Goal: Information Seeking & Learning: Learn about a topic

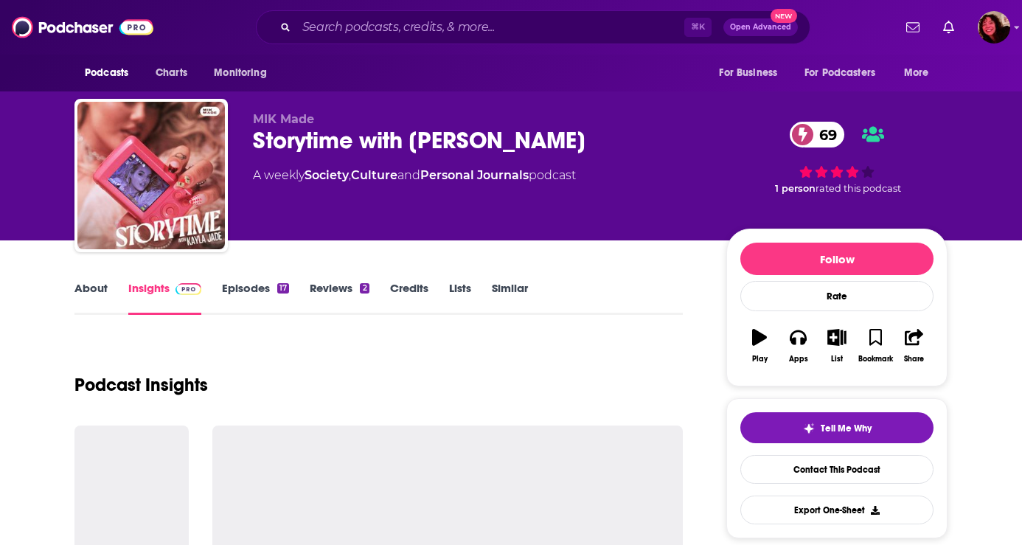
click at [448, 35] on input "Search podcasts, credits, & more..." at bounding box center [491, 27] width 388 height 24
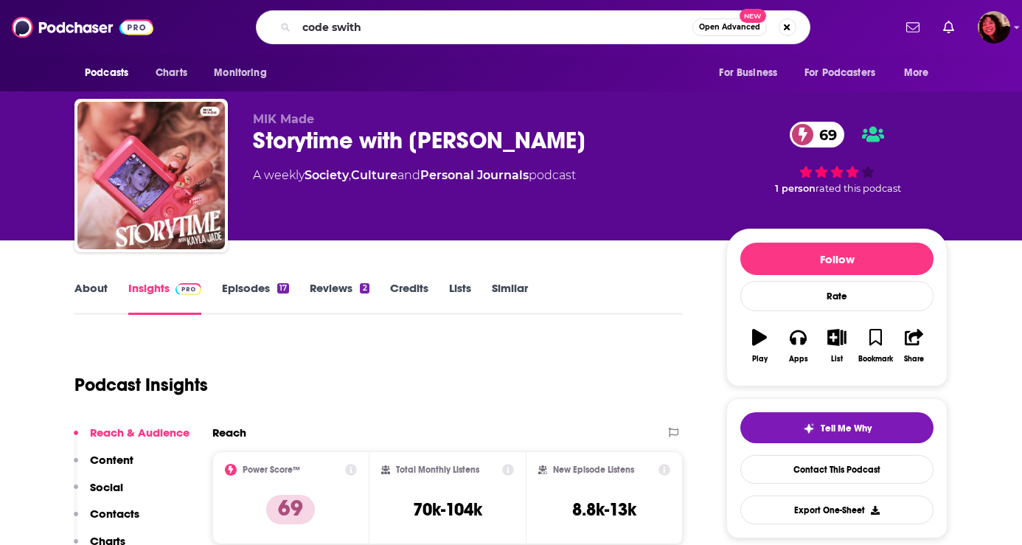
type input "code swithc"
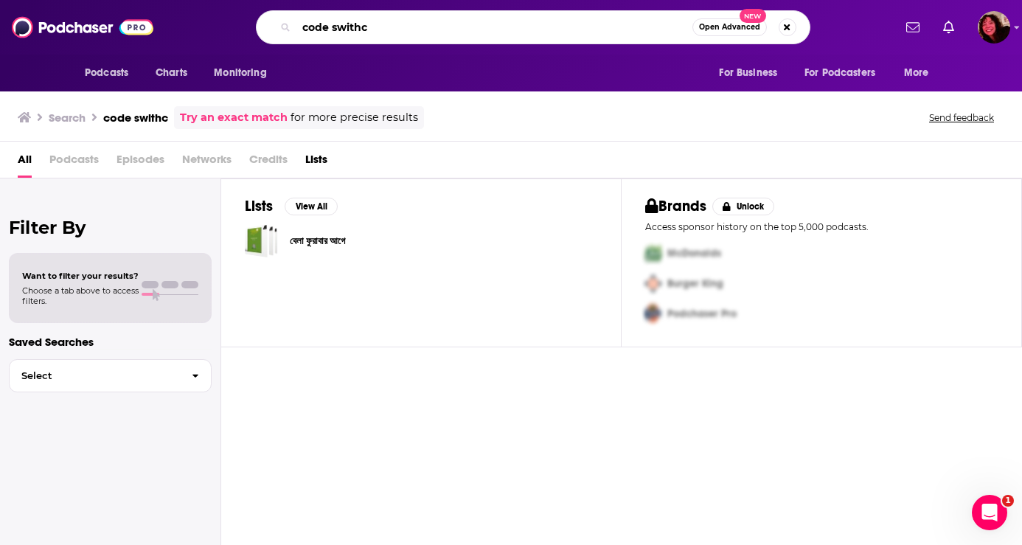
click at [375, 30] on input "code swithc" at bounding box center [495, 27] width 396 height 24
type input "code switch"
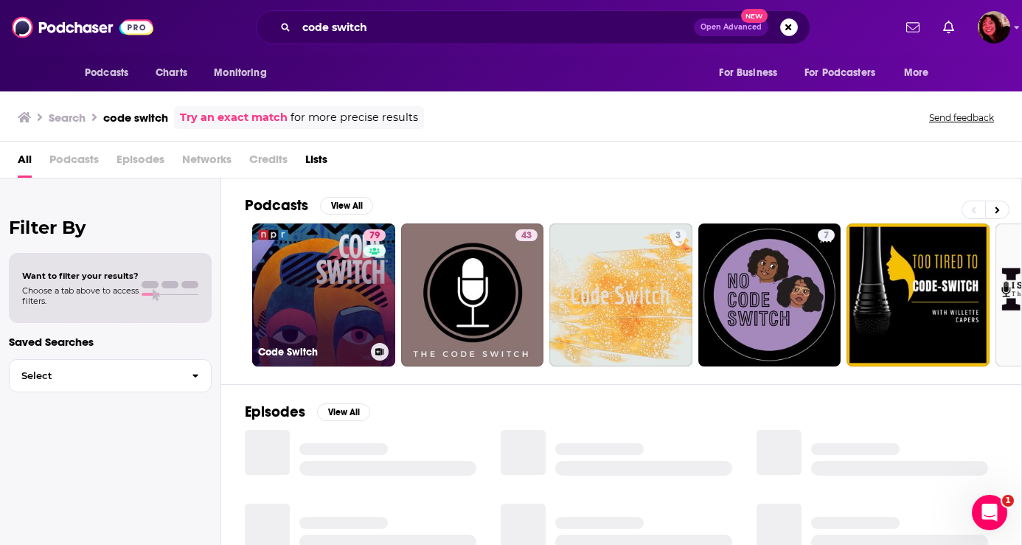
click at [316, 294] on link "79 Code Switch" at bounding box center [323, 295] width 143 height 143
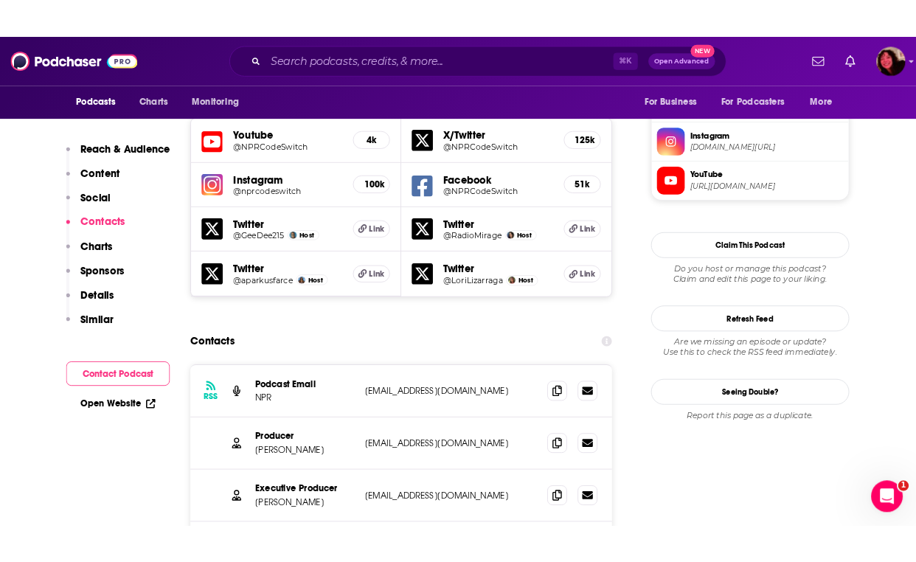
scroll to position [1351, 0]
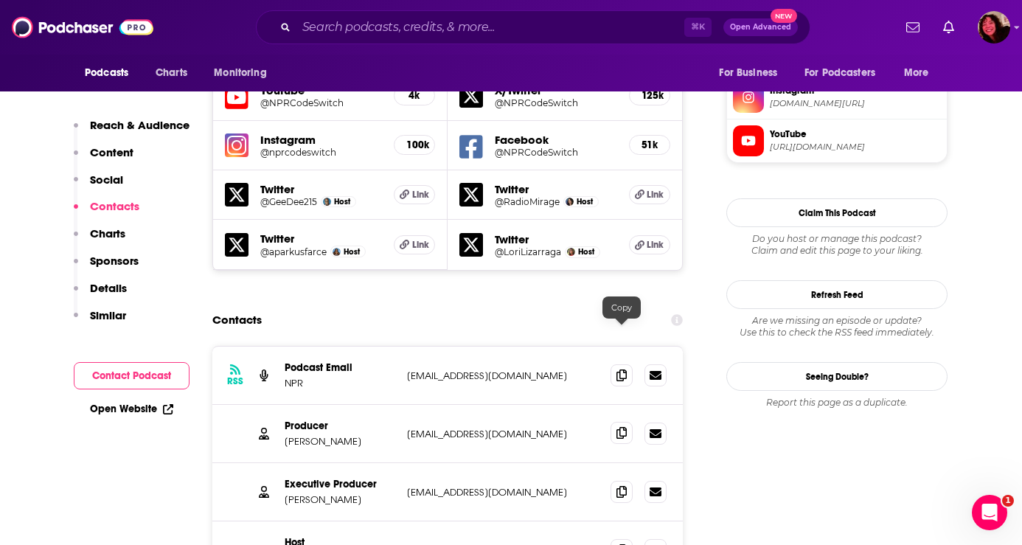
click at [621, 427] on icon at bounding box center [622, 433] width 10 height 12
click at [623, 485] on icon at bounding box center [622, 491] width 10 height 12
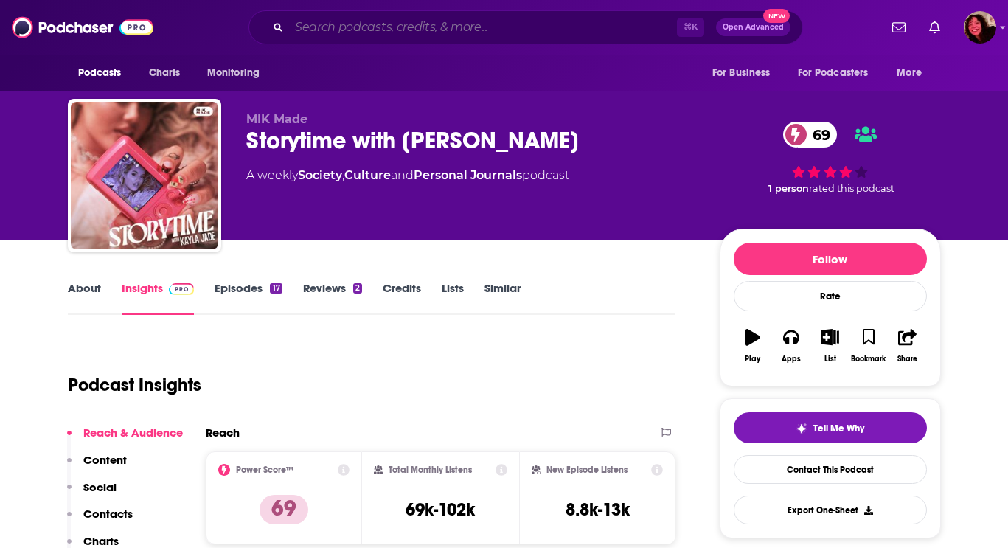
click at [460, 31] on input "Search podcasts, credits, & more..." at bounding box center [483, 27] width 388 height 24
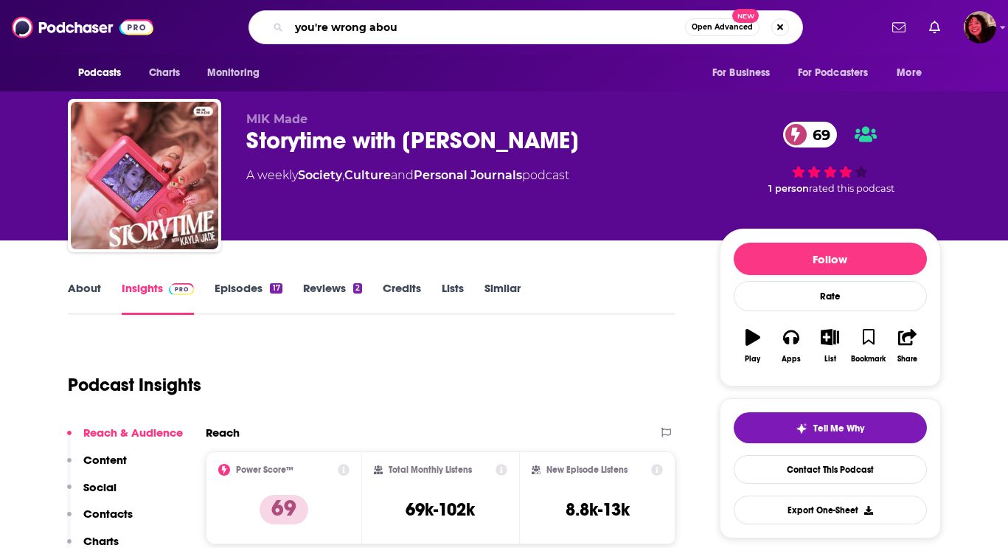
type input "you're wrong about"
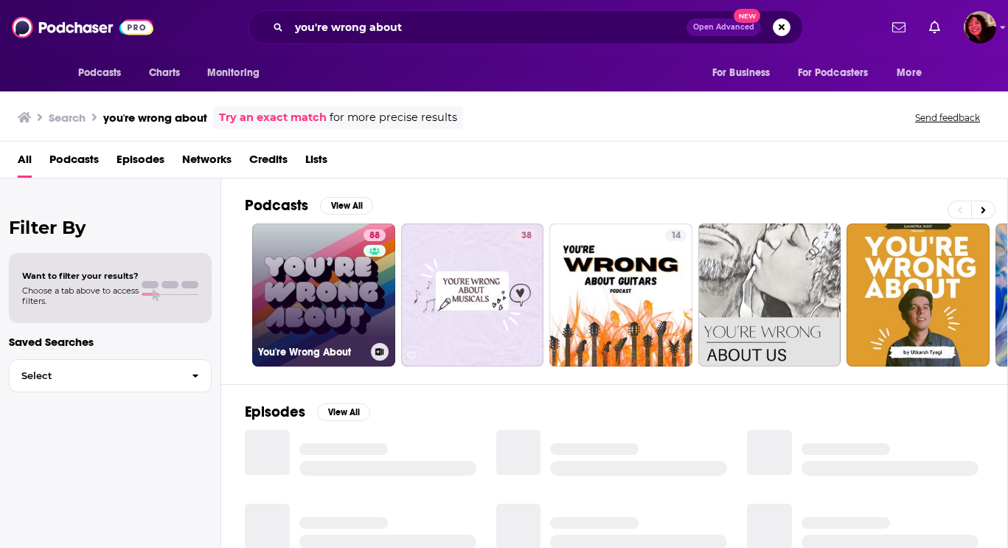
click at [316, 301] on link "88 You're Wrong About" at bounding box center [323, 295] width 143 height 143
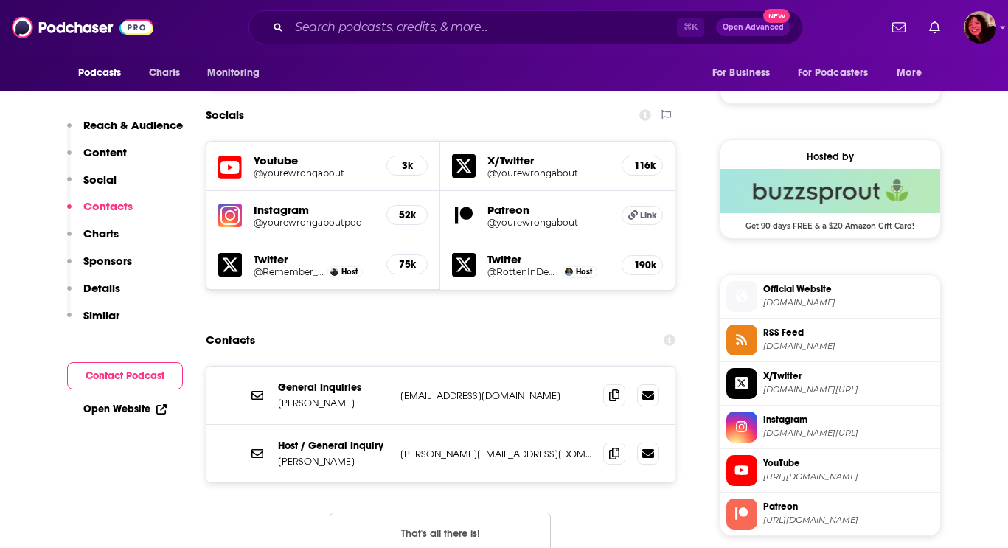
scroll to position [1236, 0]
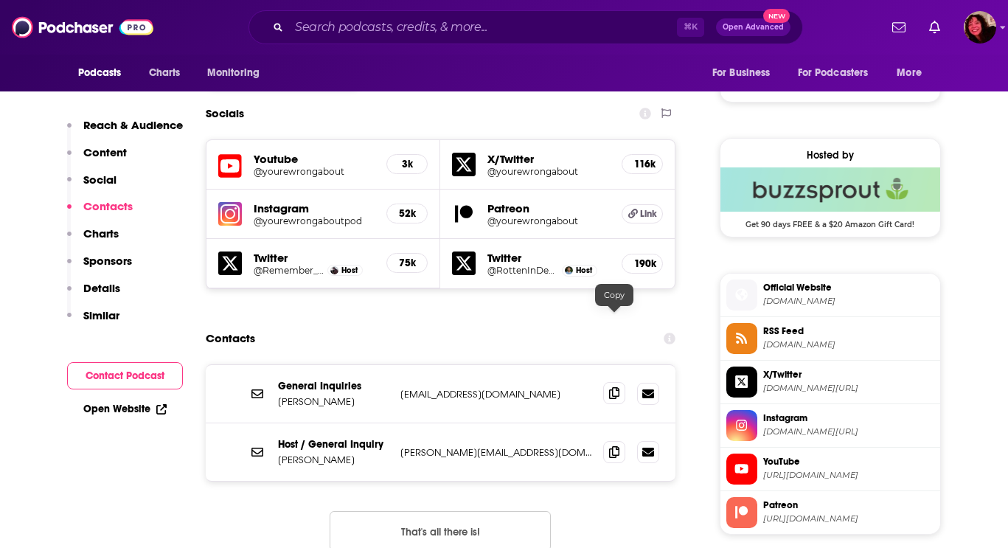
click at [617, 387] on icon at bounding box center [614, 393] width 10 height 12
click at [612, 440] on span at bounding box center [614, 451] width 22 height 22
click at [364, 29] on input "Search podcasts, credits, & more..." at bounding box center [483, 27] width 388 height 24
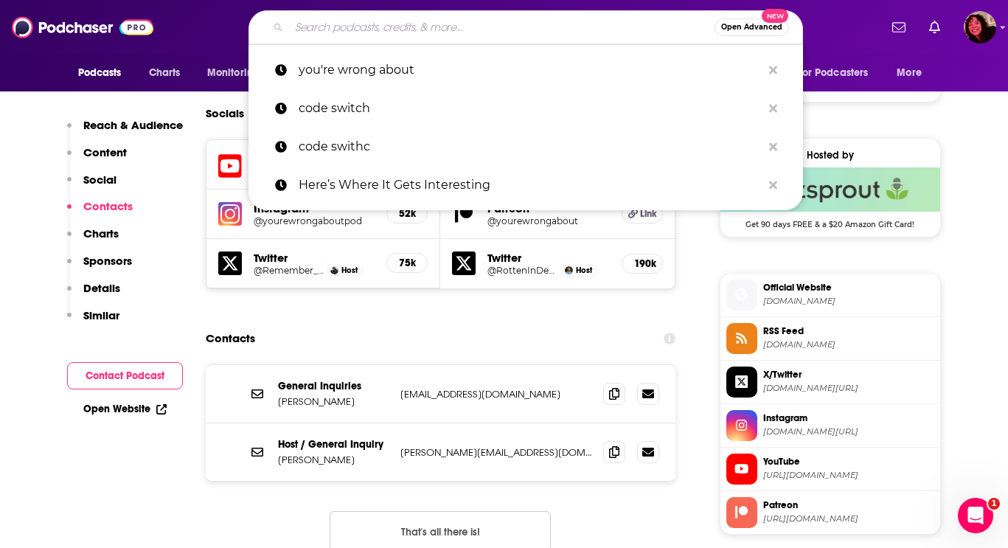
paste input "Culture Study Podcast"
type input "Culture Study Podcast"
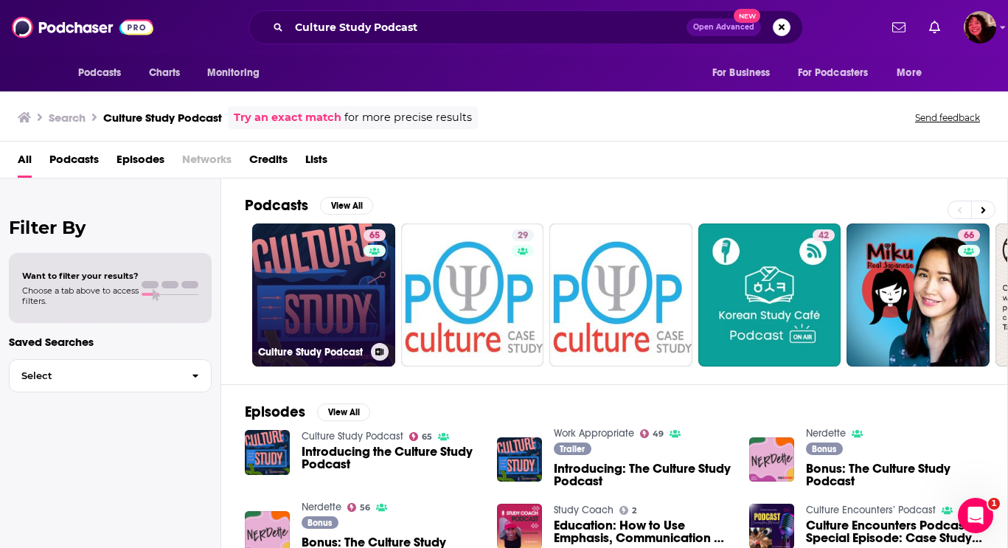
click at [349, 283] on link "65 Culture Study Podcast" at bounding box center [323, 295] width 143 height 143
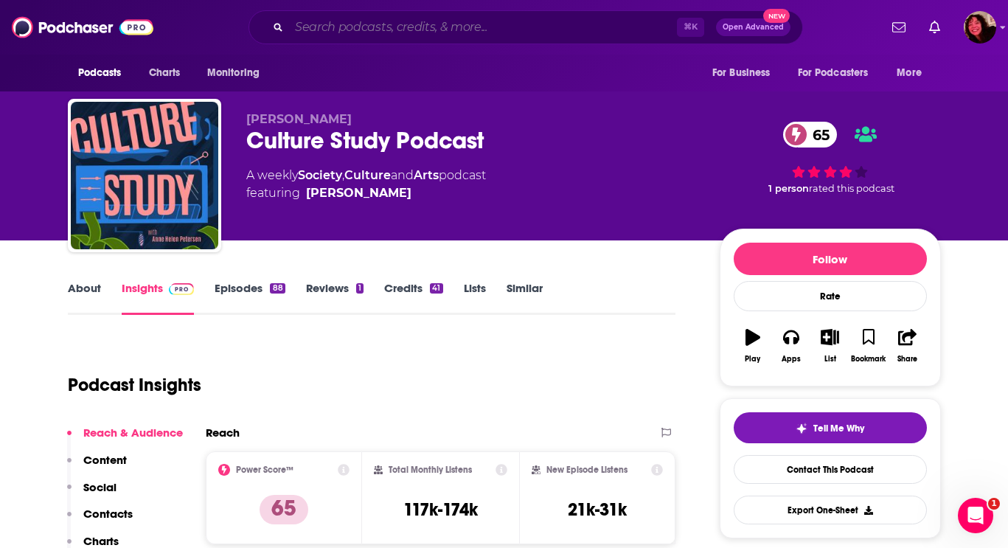
click at [409, 26] on input "Search podcasts, credits, & more..." at bounding box center [483, 27] width 388 height 24
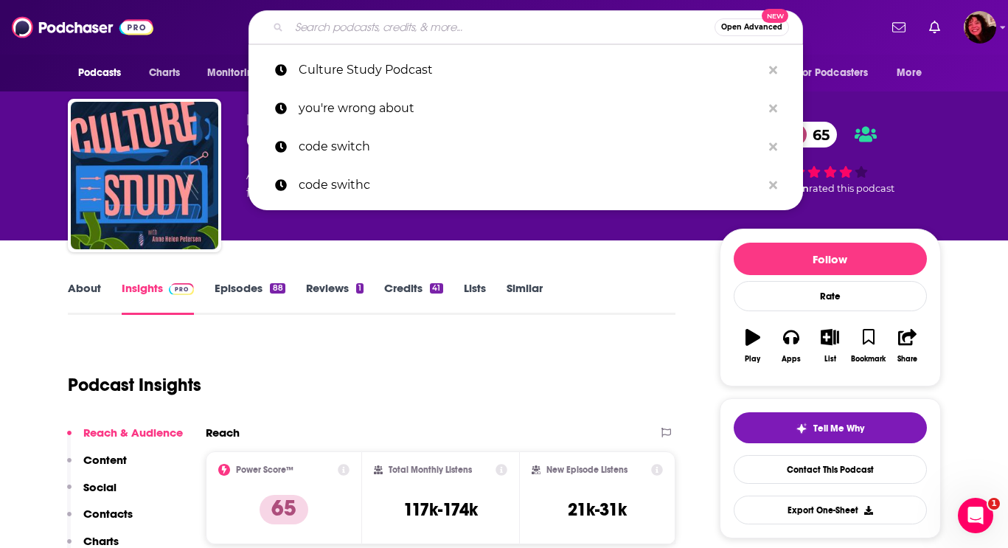
paste input "Depresh Mode with [PERSON_NAME]"
type input "Depresh Mode with [PERSON_NAME]"
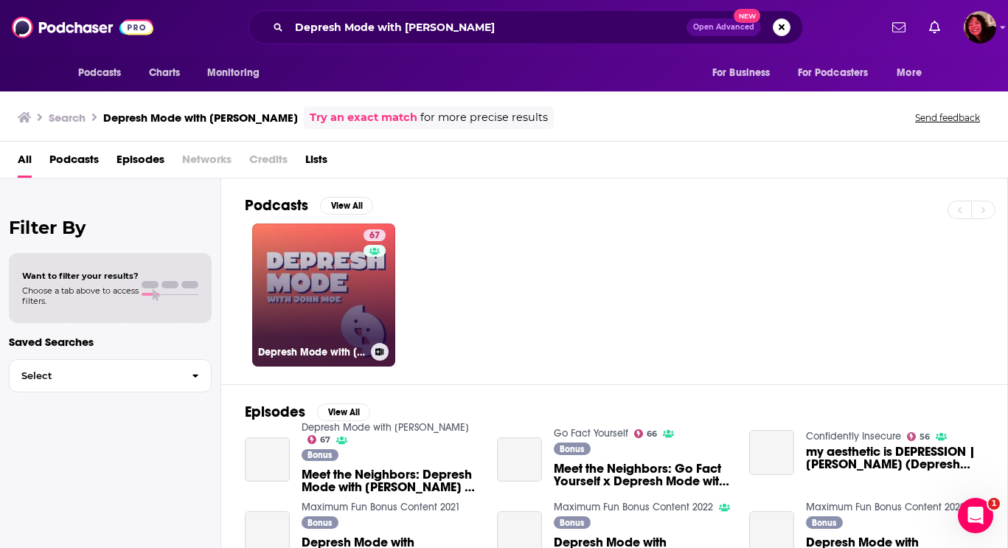
click at [342, 324] on link "67 Depresh Mode with [PERSON_NAME]" at bounding box center [323, 295] width 143 height 143
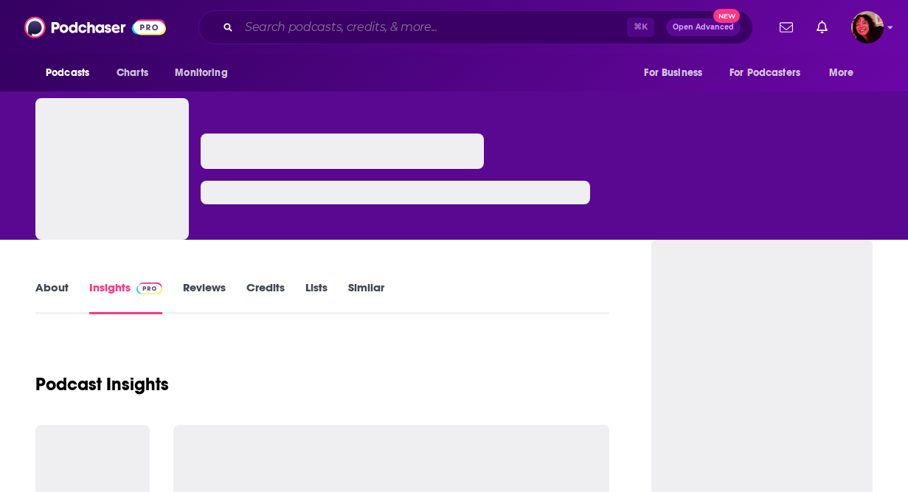
click at [365, 26] on input "Search podcasts, credits, & more..." at bounding box center [433, 27] width 388 height 24
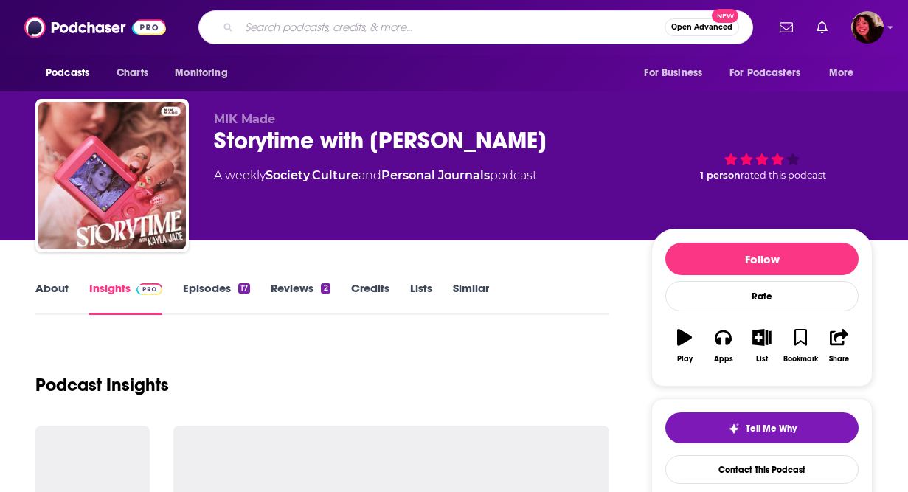
paste input "Culture Study"
type input "Culture Study"
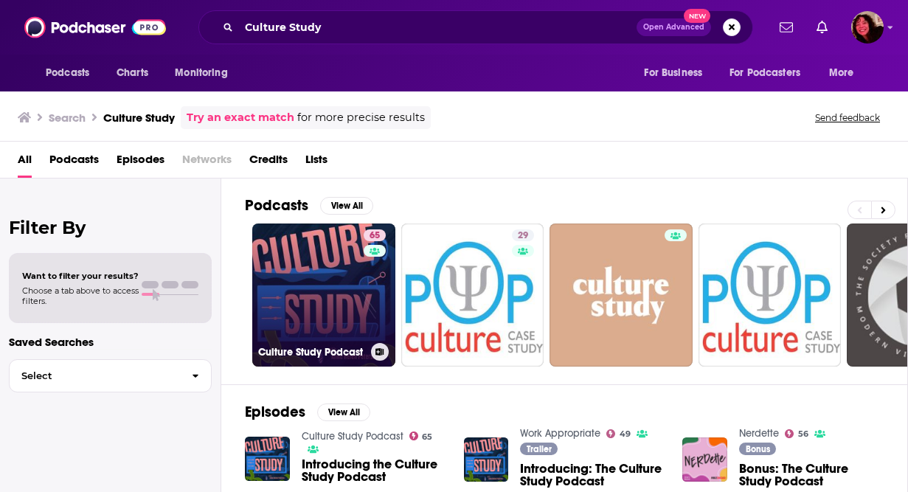
click at [342, 308] on link "65 Culture Study Podcast" at bounding box center [323, 295] width 143 height 143
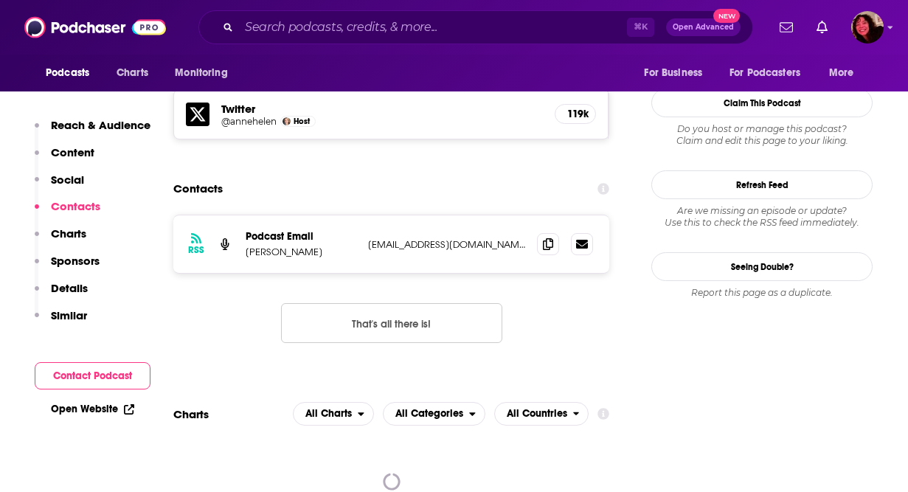
scroll to position [1287, 0]
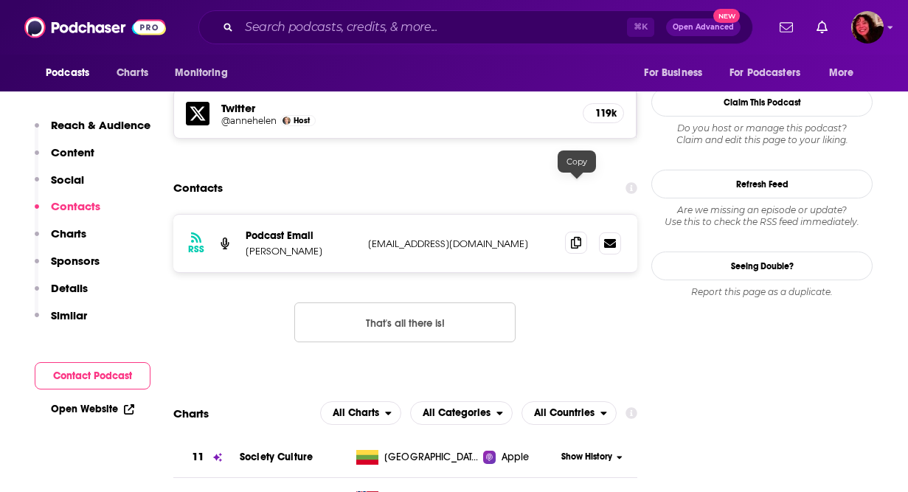
click at [575, 237] on icon at bounding box center [576, 243] width 10 height 12
